Goal: Communication & Community: Ask a question

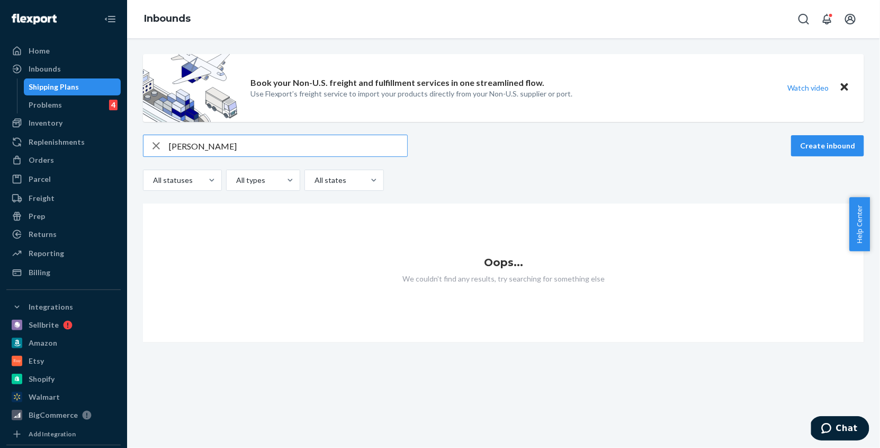
type input "Michael Fioritto"
click at [158, 146] on icon "button" at bounding box center [156, 145] width 13 height 21
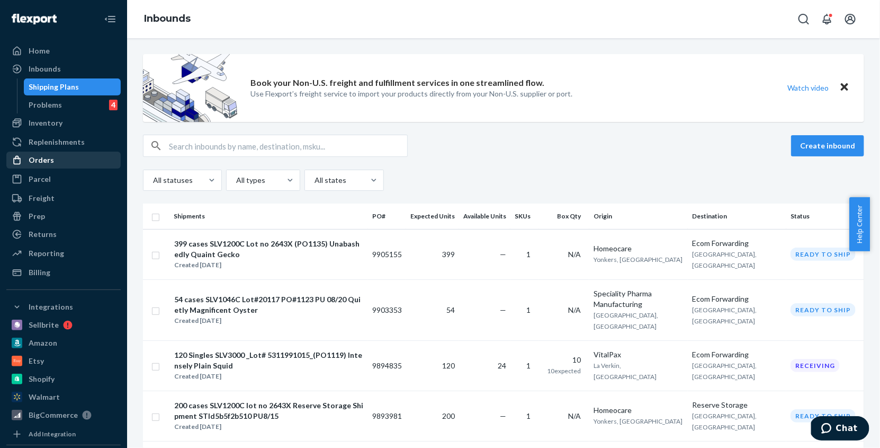
click at [55, 159] on div "Orders" at bounding box center [63, 160] width 112 height 15
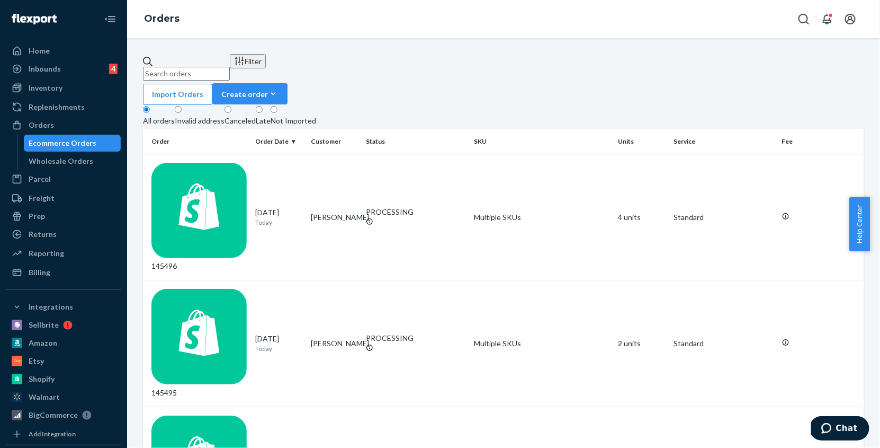
click at [230, 67] on input "text" at bounding box center [186, 74] width 87 height 14
paste input "Michael Fioritto"
type input "Michael Fioritto"
click at [220, 165] on div "136677" at bounding box center [198, 217] width 95 height 109
click at [271, 115] on div "Late" at bounding box center [263, 120] width 15 height 11
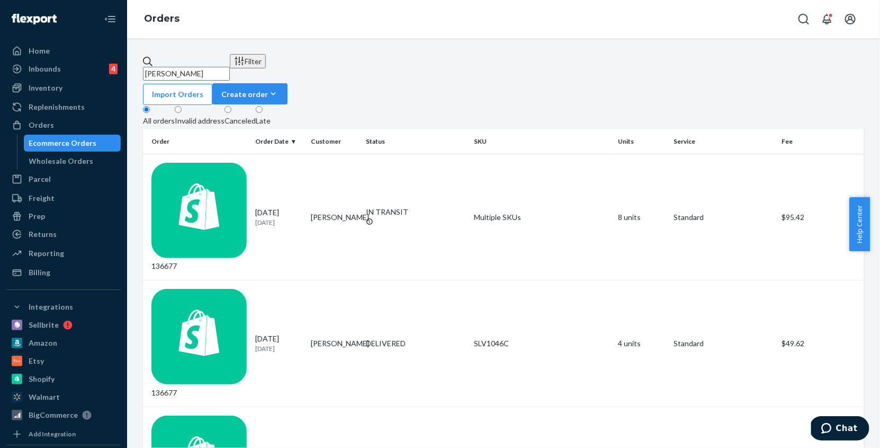
click at [263, 106] on input "Late" at bounding box center [259, 109] width 7 height 7
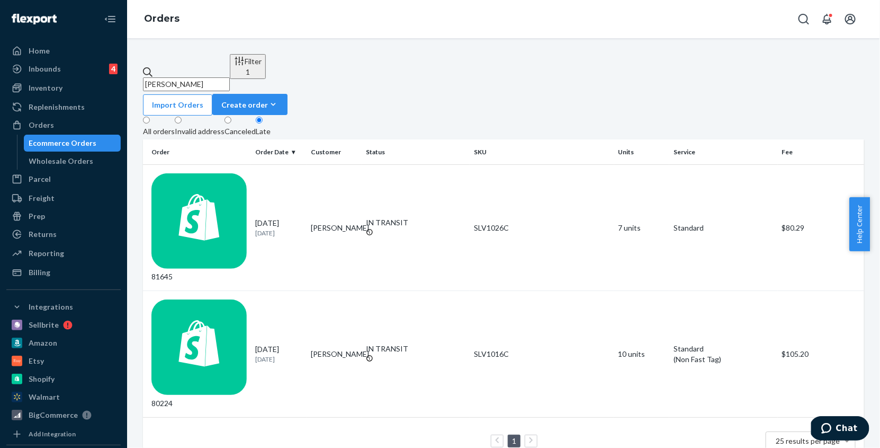
click at [164, 126] on div "All orders" at bounding box center [159, 131] width 32 height 11
click at [150, 117] on input "All orders" at bounding box center [146, 120] width 7 height 7
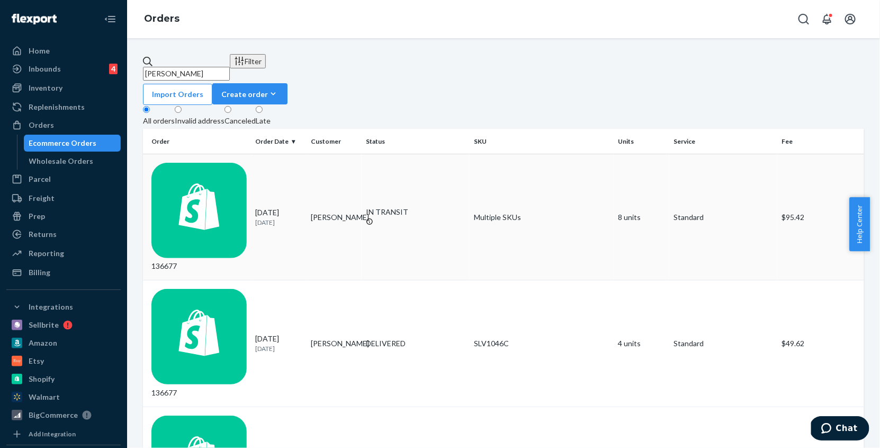
click at [328, 165] on td "Michael Fioritto" at bounding box center [334, 217] width 55 height 126
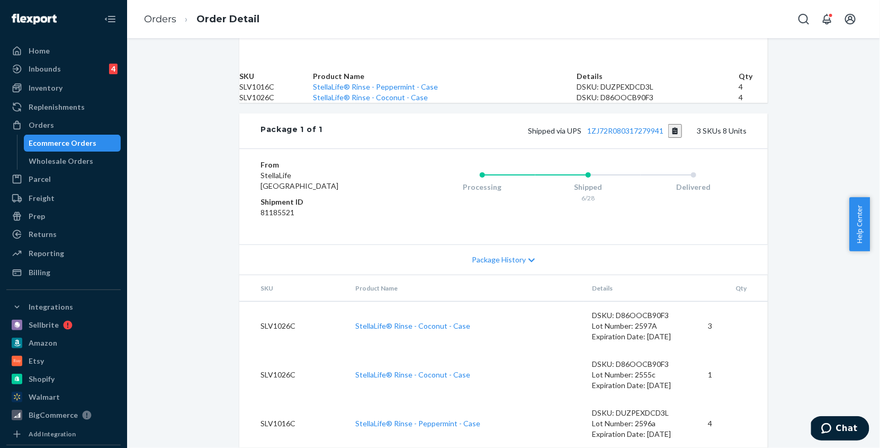
scroll to position [461, 0]
click at [647, 126] on link "1ZJ72R080317279941" at bounding box center [626, 130] width 76 height 9
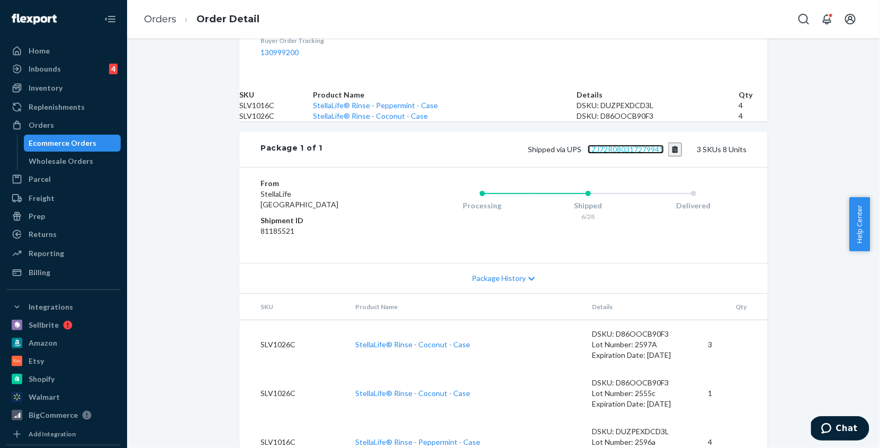
scroll to position [0, 0]
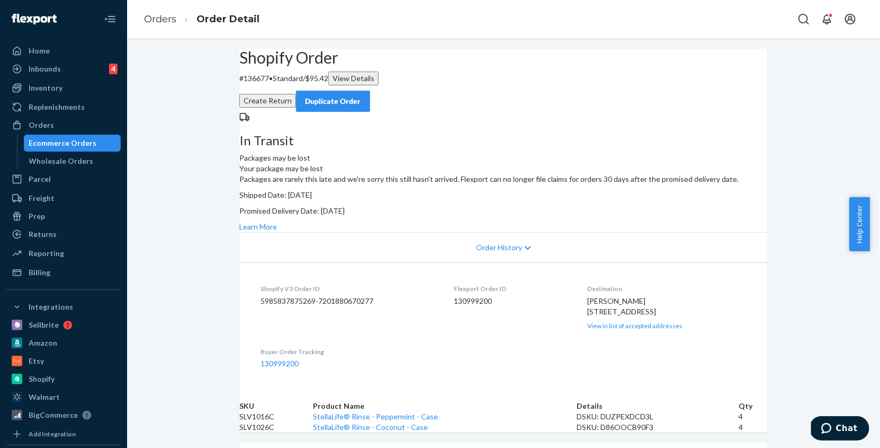
click at [70, 144] on div "Ecommerce Orders" at bounding box center [63, 143] width 68 height 11
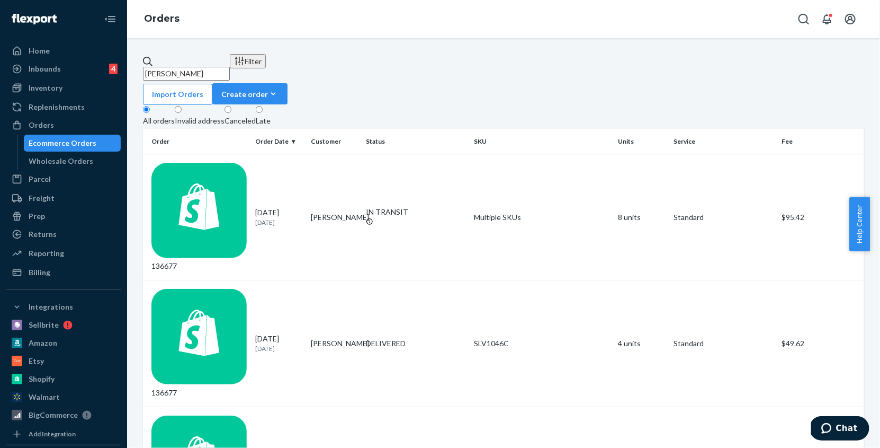
click at [271, 115] on div "Late" at bounding box center [263, 120] width 15 height 11
click at [263, 106] on input "Late" at bounding box center [259, 109] width 7 height 7
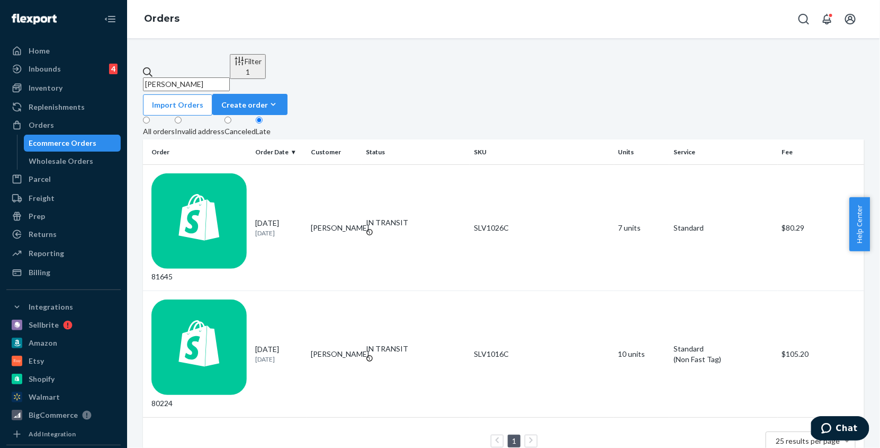
click at [167, 126] on div "All orders" at bounding box center [159, 131] width 32 height 11
click at [150, 117] on input "All orders" at bounding box center [146, 120] width 7 height 7
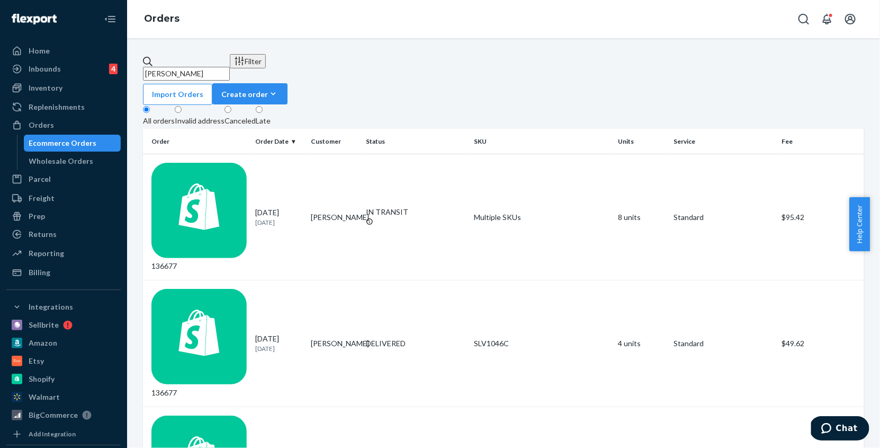
click at [271, 115] on div "Late" at bounding box center [263, 120] width 15 height 11
click at [263, 106] on input "Late" at bounding box center [259, 109] width 7 height 7
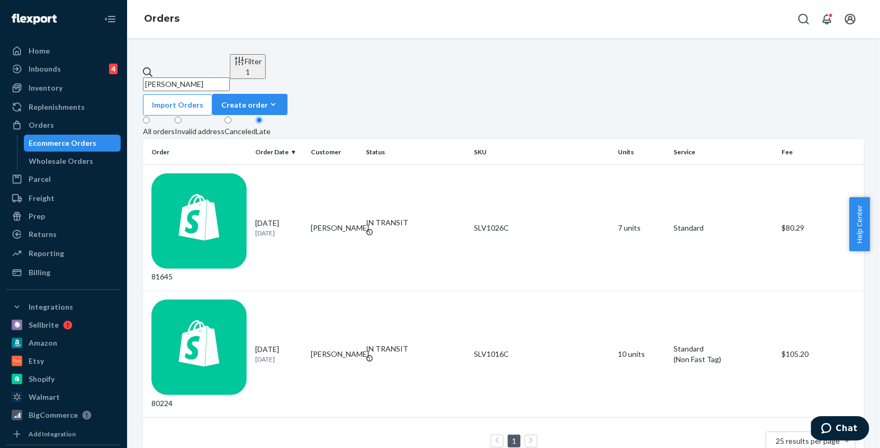
click at [217, 126] on div "Invalid address" at bounding box center [200, 131] width 50 height 11
click at [182, 117] on input "Invalid address" at bounding box center [178, 120] width 7 height 7
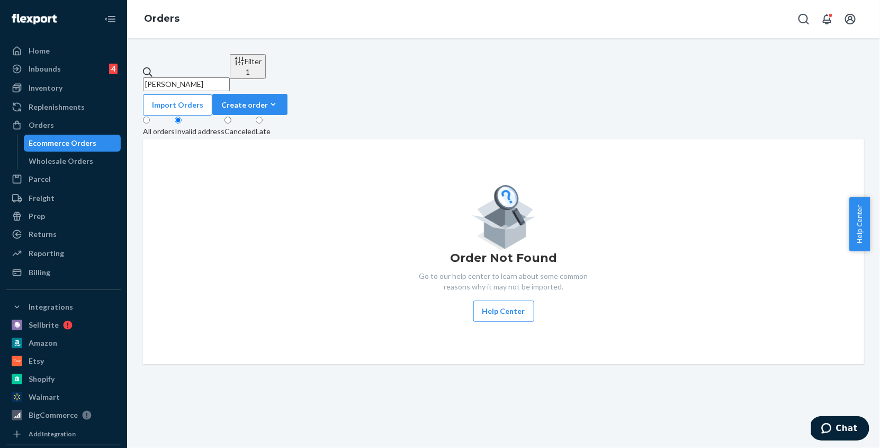
click at [271, 126] on div "Late" at bounding box center [263, 131] width 15 height 11
click at [263, 117] on input "Late" at bounding box center [259, 120] width 7 height 7
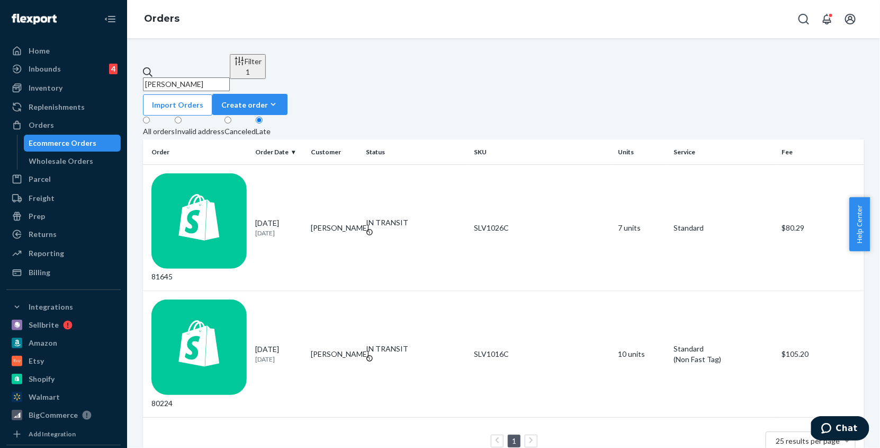
click at [160, 126] on div "All orders" at bounding box center [159, 131] width 32 height 11
click at [150, 117] on input "All orders" at bounding box center [146, 120] width 7 height 7
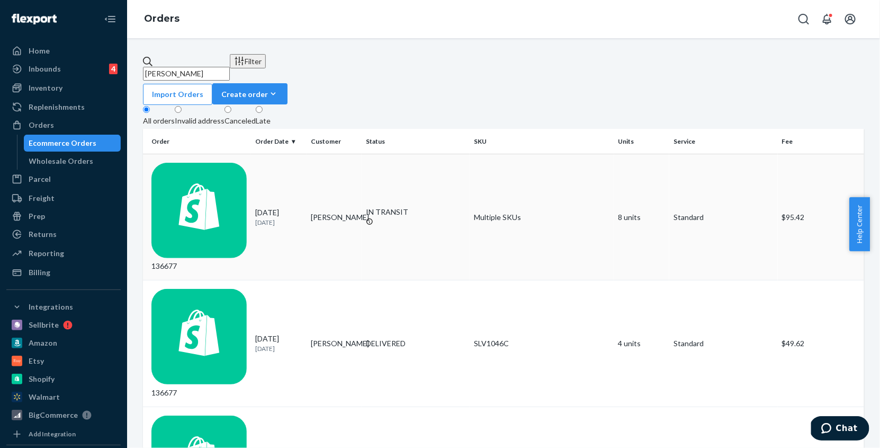
click at [307, 166] on td "Michael Fioritto" at bounding box center [334, 217] width 55 height 126
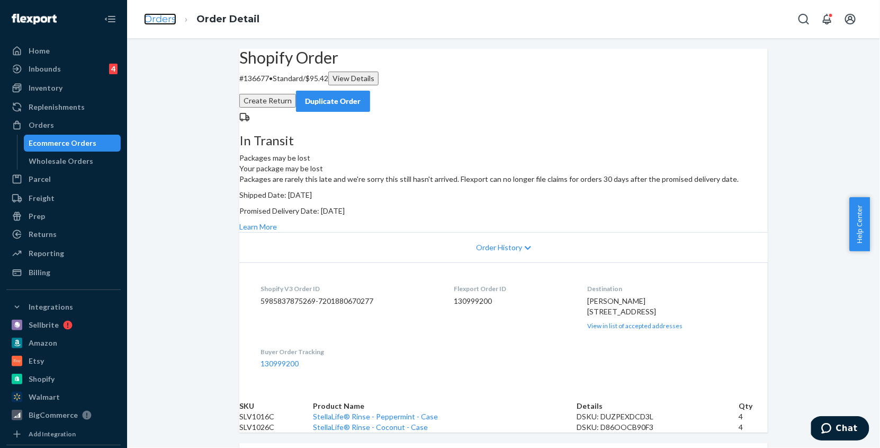
click at [159, 22] on link "Orders" at bounding box center [160, 19] width 32 height 12
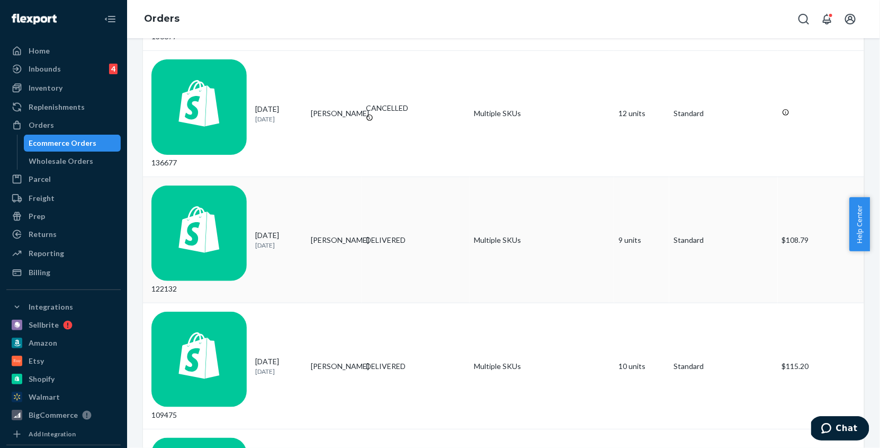
scroll to position [611, 0]
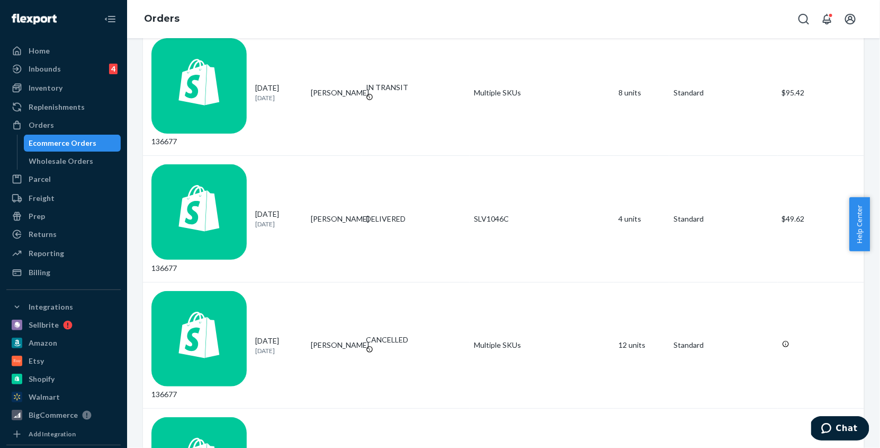
scroll to position [0, 0]
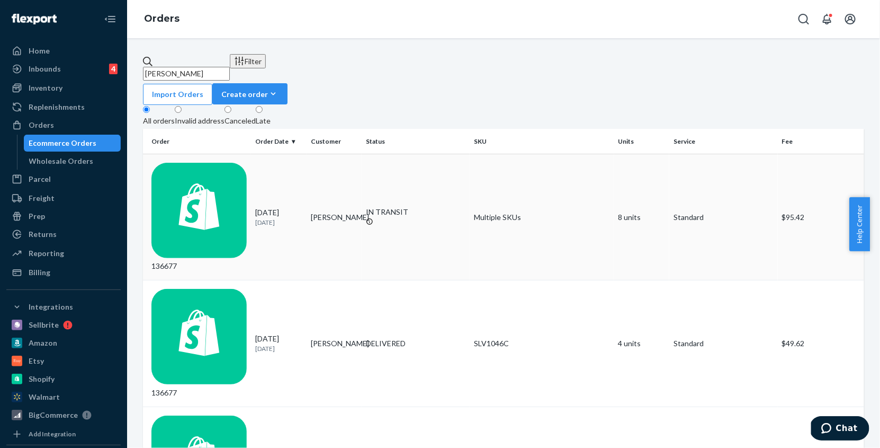
click at [325, 165] on td "Michael Fioritto" at bounding box center [334, 217] width 55 height 126
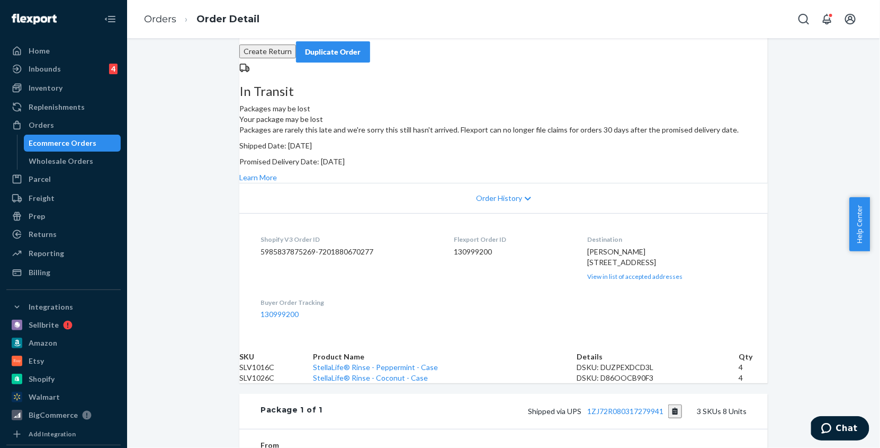
scroll to position [55, 0]
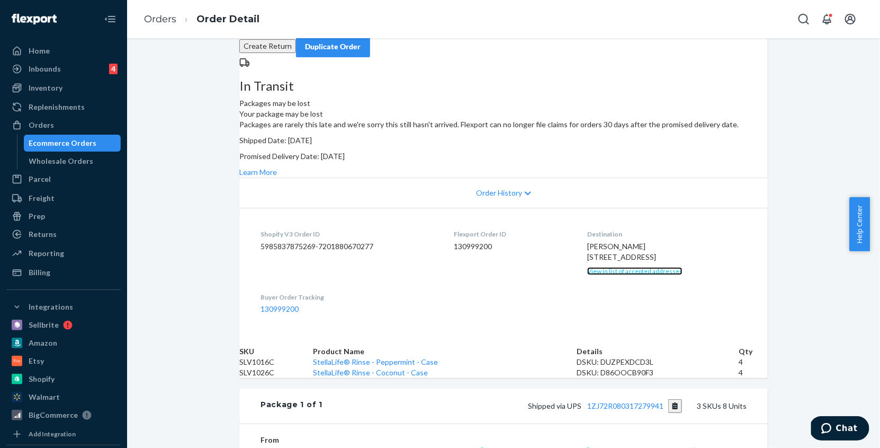
click at [626, 275] on link "View in list of accepted addresses" at bounding box center [634, 271] width 95 height 8
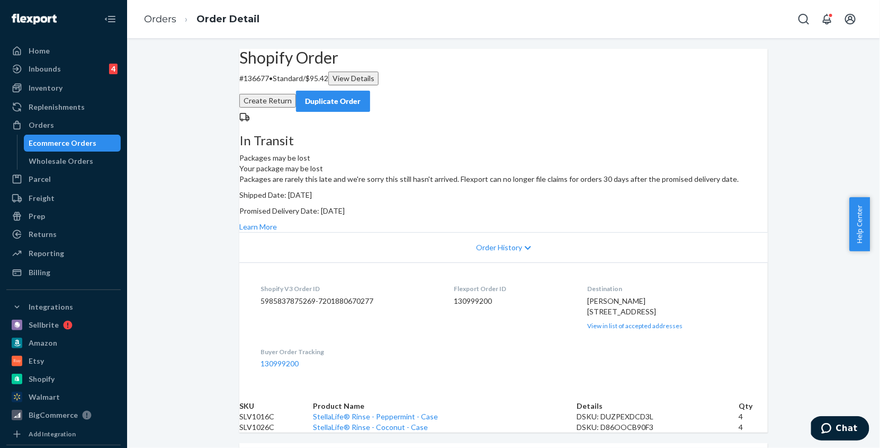
click at [72, 141] on div "Ecommerce Orders" at bounding box center [63, 143] width 68 height 11
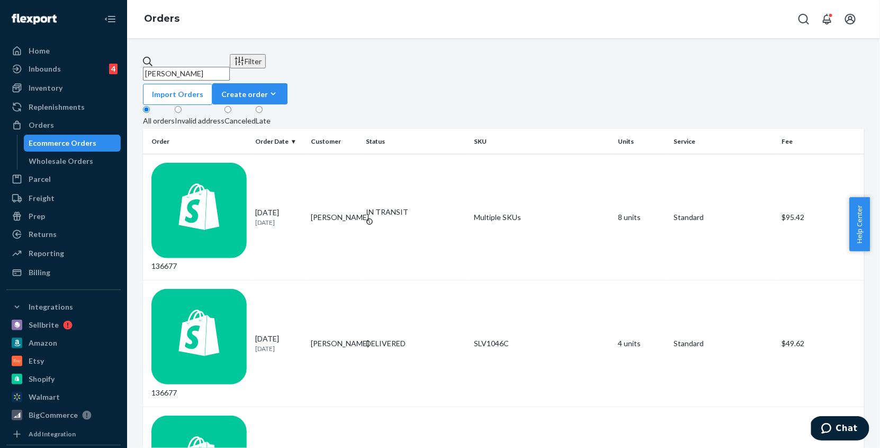
drag, startPoint x: 245, startPoint y: 60, endPoint x: 121, endPoint y: 59, distance: 123.9
click at [121, 59] on div "Home Inbounds 4 Shipping Plans Problems 4 Inventory Products Lot & Expiration R…" at bounding box center [440, 224] width 880 height 448
drag, startPoint x: 246, startPoint y: 63, endPoint x: 130, endPoint y: 60, distance: 116.0
click at [130, 60] on div "Michael Fioritto Filter Import Orders Create order Ecommerce order Removal orde…" at bounding box center [503, 242] width 753 height 409
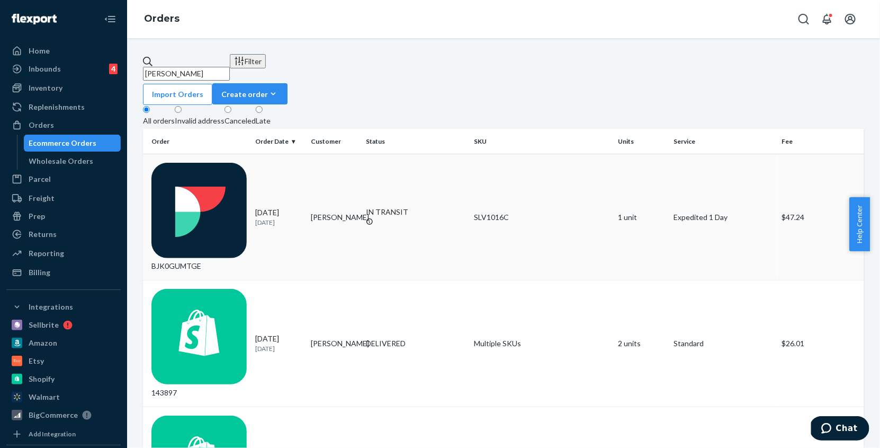
type input "FOLINO"
click at [277, 207] on div "08/20/2025 1 day ago" at bounding box center [278, 217] width 47 height 20
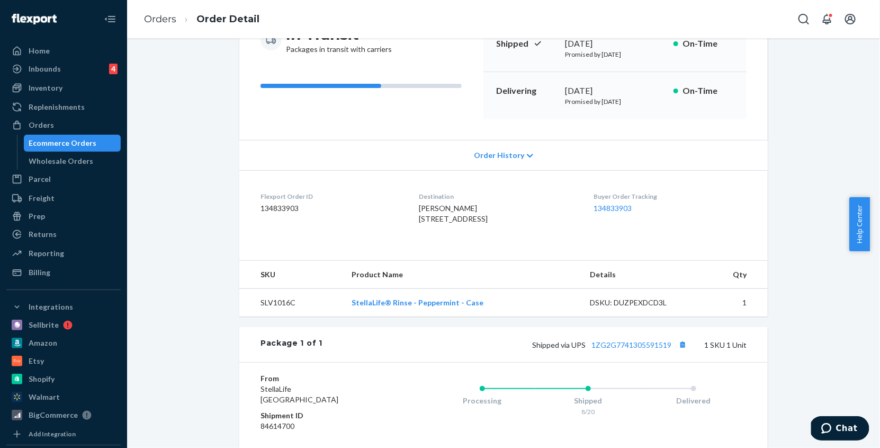
scroll to position [124, 0]
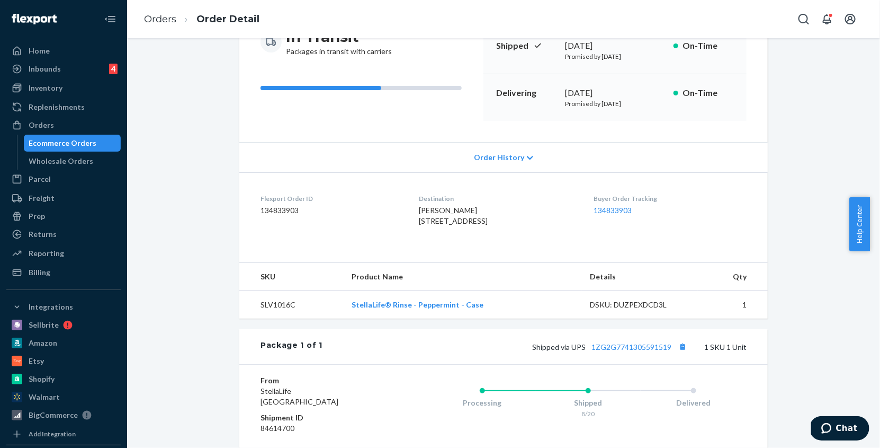
click at [268, 208] on dd "134833903" at bounding box center [331, 210] width 141 height 11
copy dd "134833903"
click at [851, 430] on span "Chat" at bounding box center [847, 428] width 22 height 10
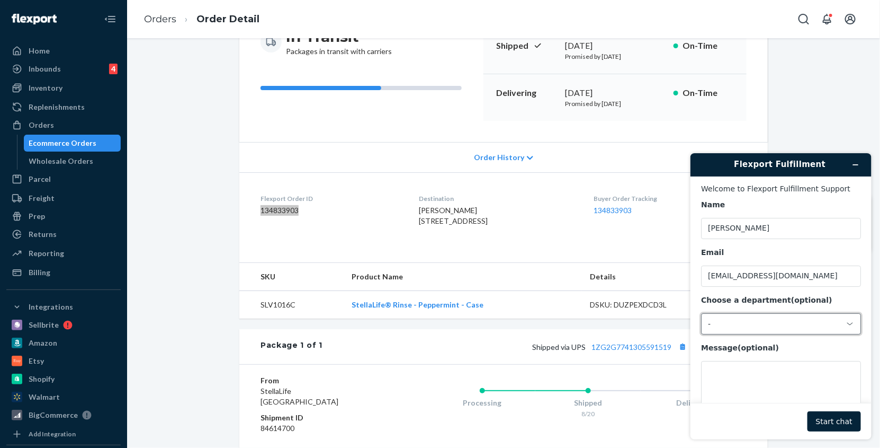
click at [747, 328] on div "-" at bounding box center [781, 323] width 160 height 21
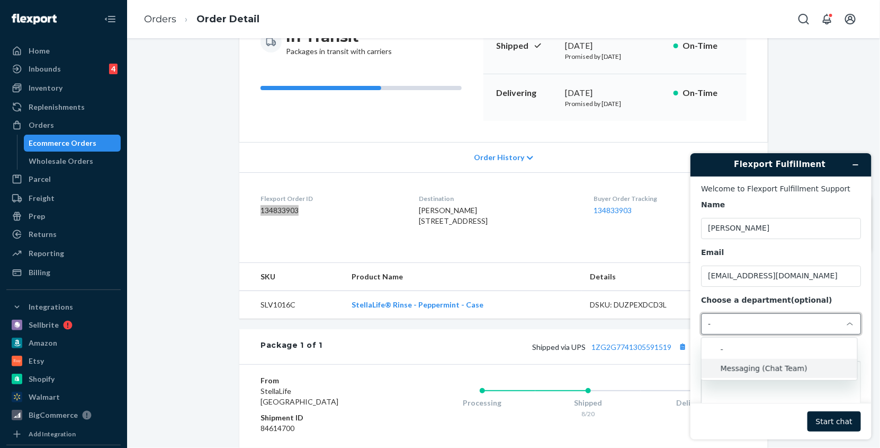
click at [749, 362] on li "Messaging (Chat Team)" at bounding box center [779, 367] width 156 height 19
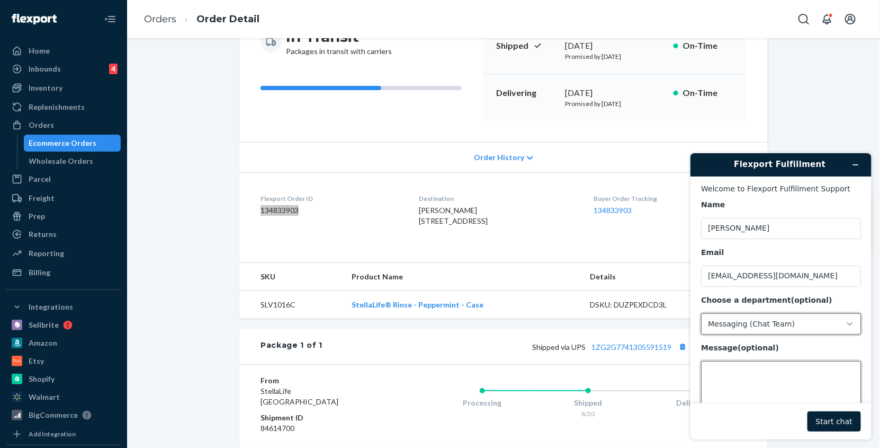
click at [724, 371] on textarea "Message (optional)" at bounding box center [781, 389] width 160 height 59
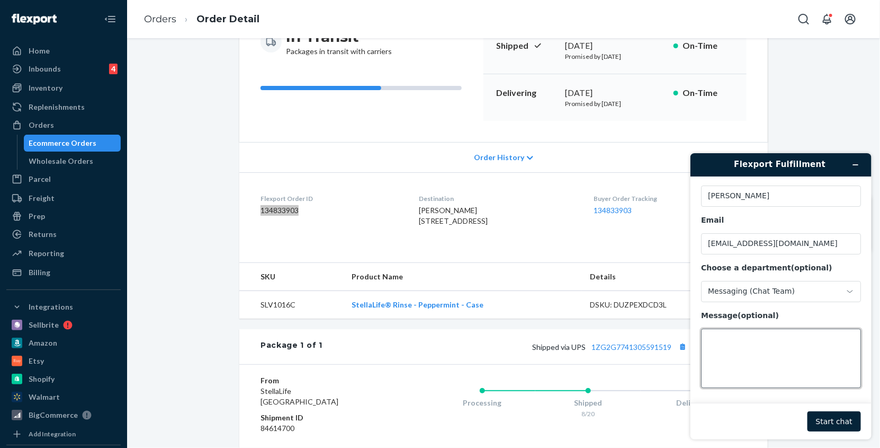
scroll to position [33, 0]
click at [837, 422] on button "Start chat" at bounding box center [833, 421] width 53 height 20
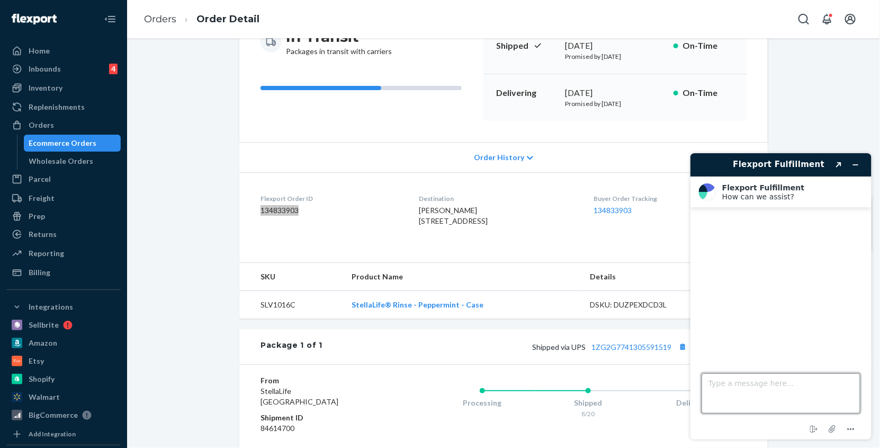
click at [745, 381] on textarea "Type a message here..." at bounding box center [780, 392] width 159 height 40
paste textarea "134833903"
type textarea "Order ID 134833903 is supposed to be delivered today."
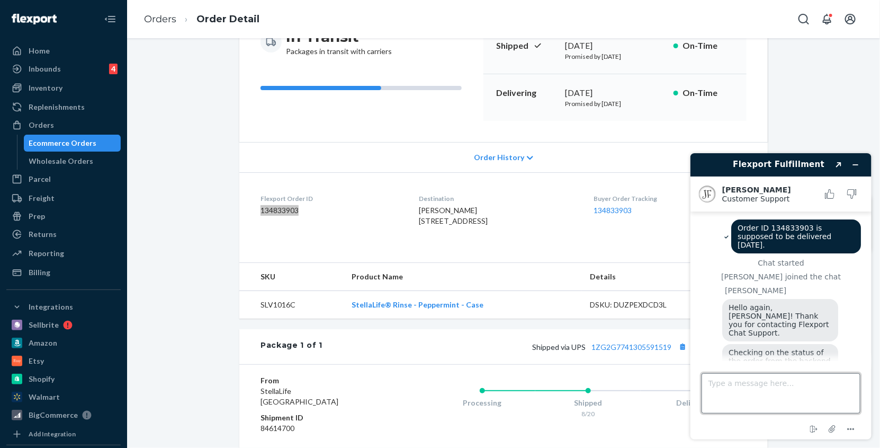
scroll to position [102, 0]
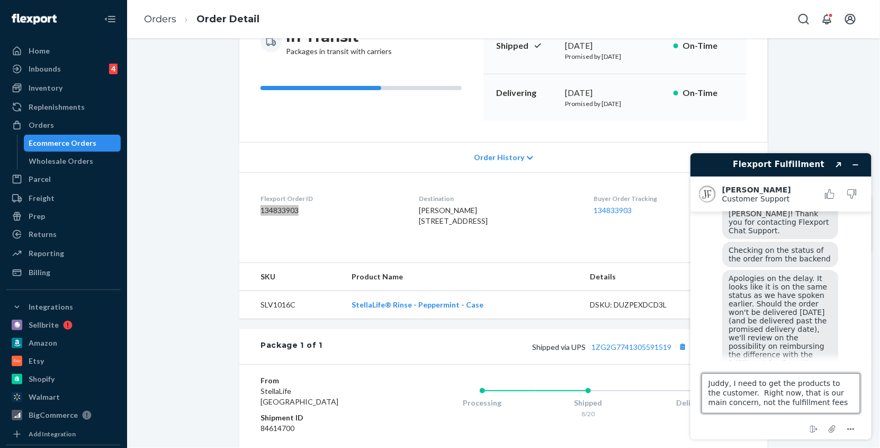
type textarea "Juddy, I need to get the products to the customer. Right now, that is our main …"
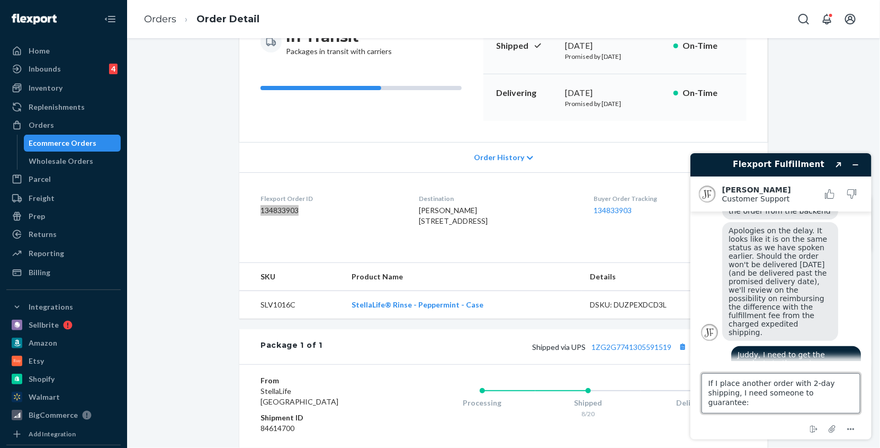
scroll to position [4, 0]
click at [788, 381] on textarea "If I place another order with 2-day shipping, I need someone to guarantee: 1) I…" at bounding box center [780, 392] width 159 height 40
click at [818, 405] on textarea "If I place another order today with 2-day shipping, I need someone to guarantee…" at bounding box center [780, 392] width 159 height 40
drag, startPoint x: 717, startPoint y: 394, endPoint x: 747, endPoint y: 406, distance: 32.6
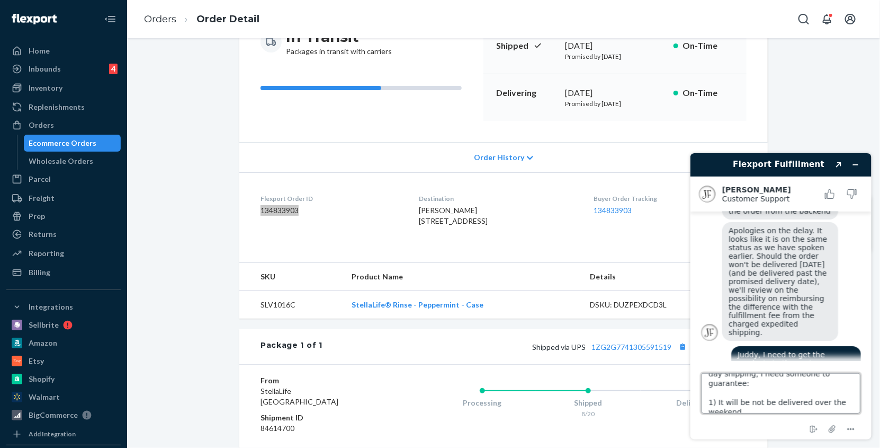
click at [747, 406] on textarea "If I place another order today with 2-day shipping, I need someone to guarantee…" at bounding box center [780, 392] width 159 height 40
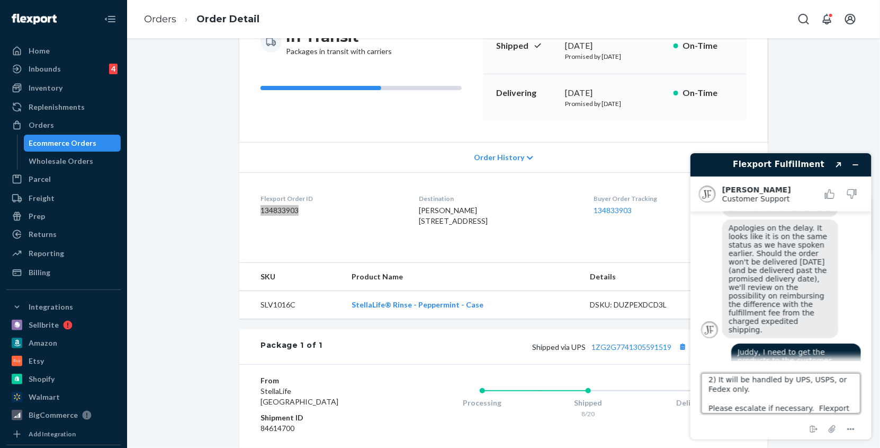
scroll to position [80, 0]
type textarea "If I place another order today with 2-day shipping, I need someone to guarantee…"
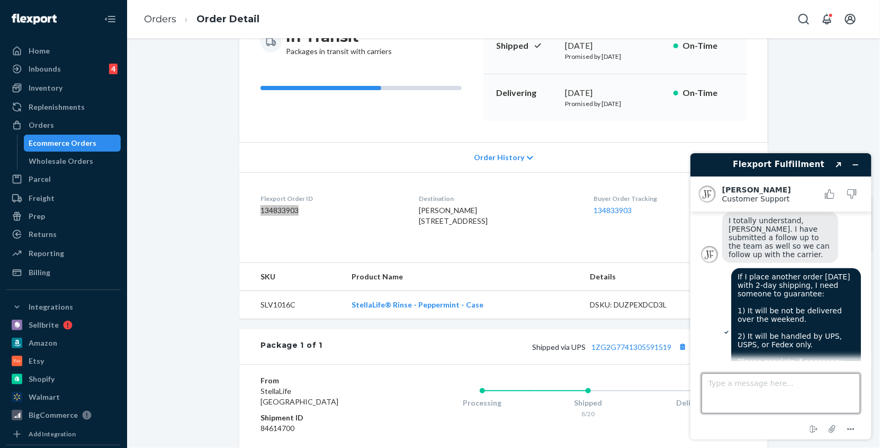
scroll to position [332, 0]
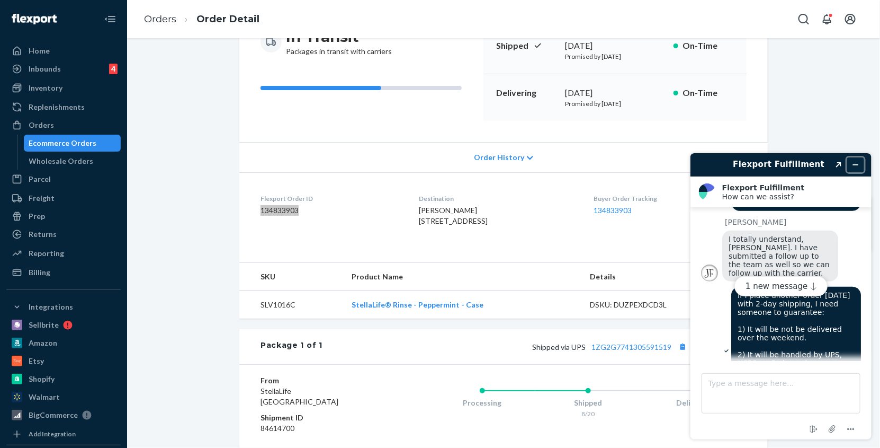
click at [855, 162] on icon "Minimize widget" at bounding box center [855, 163] width 7 height 7
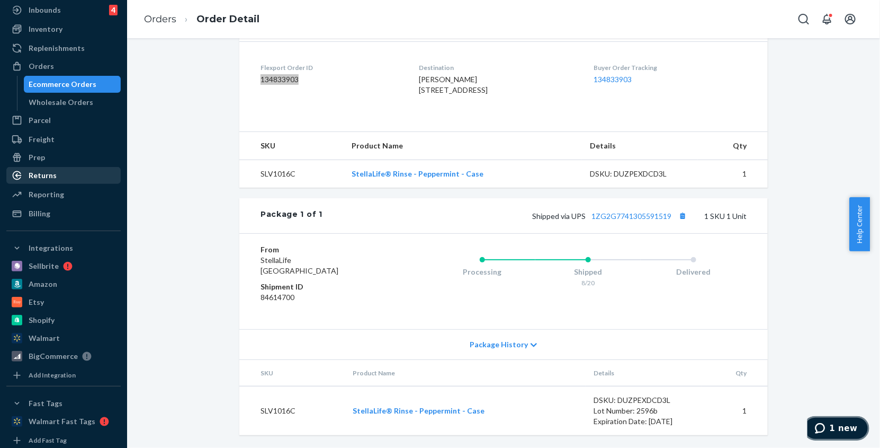
scroll to position [0, 0]
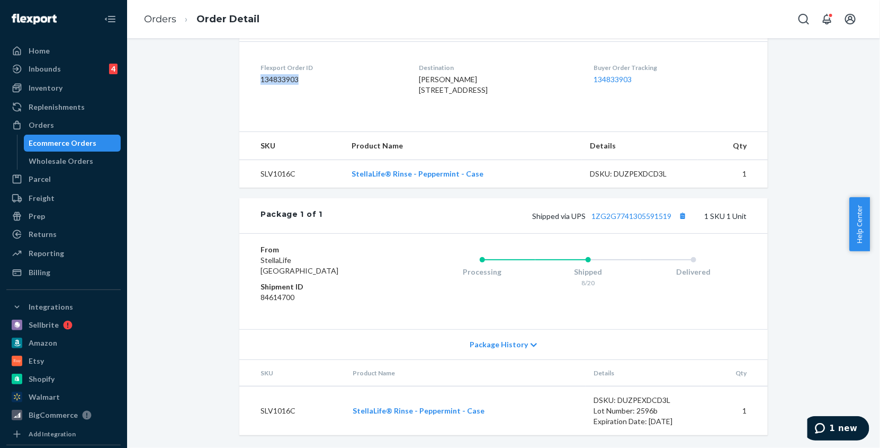
click at [63, 144] on div "Ecommerce Orders" at bounding box center [63, 143] width 68 height 11
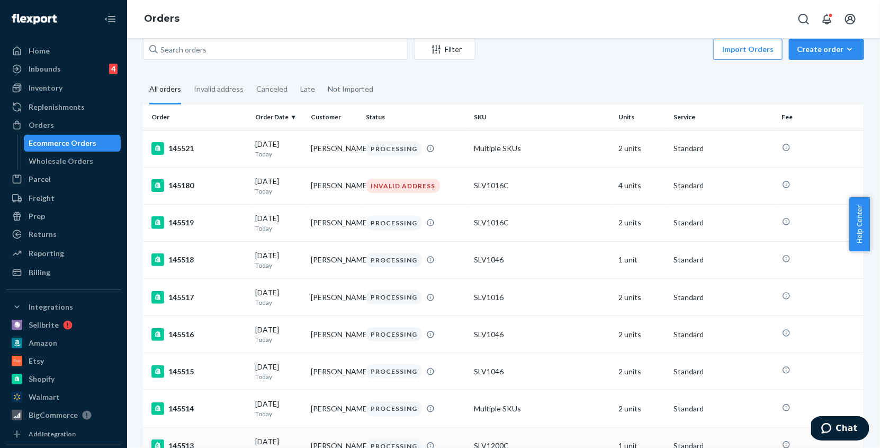
scroll to position [18, 0]
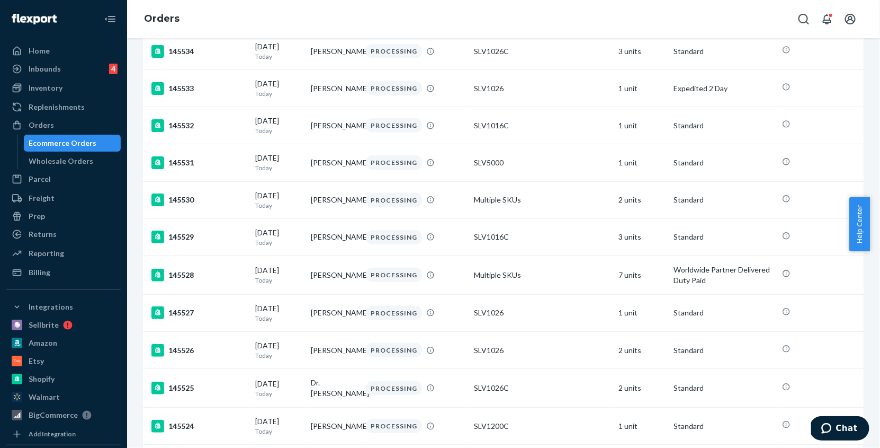
scroll to position [263, 0]
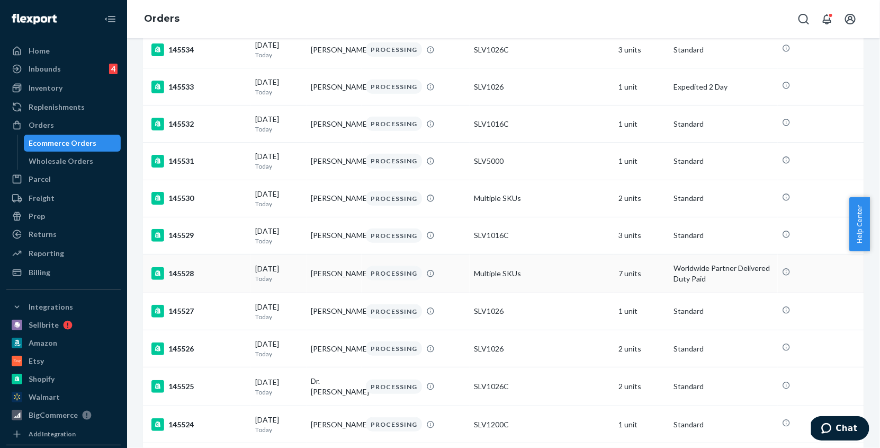
click at [292, 282] on p "Today" at bounding box center [278, 278] width 47 height 9
